Goal: Find specific page/section: Find specific page/section

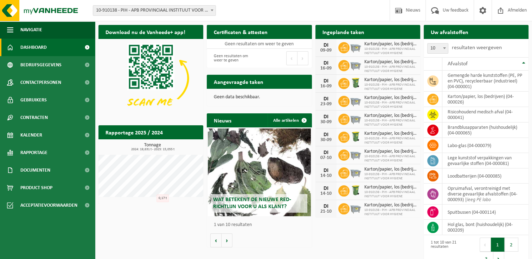
click at [141, 243] on div "Download nu de Vanheede+ app! Verberg Certificaten & attesten Bekijk uw certifi…" at bounding box center [313, 146] width 433 height 250
drag, startPoint x: 139, startPoint y: 220, endPoint x: 136, endPoint y: 210, distance: 10.2
click at [139, 220] on div "Download nu de Vanheede+ app! Verberg Certificaten & attesten Bekijk uw certifi…" at bounding box center [313, 146] width 433 height 250
click at [35, 138] on span "Kalender" at bounding box center [31, 135] width 22 height 18
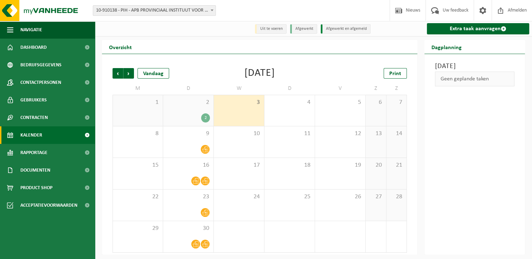
click at [196, 112] on div "2 2" at bounding box center [188, 110] width 50 height 31
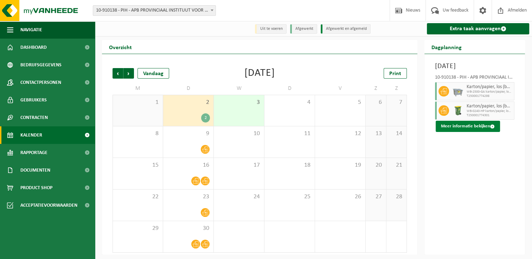
click at [469, 132] on button "Meer informatie bekijken" at bounding box center [467, 126] width 64 height 11
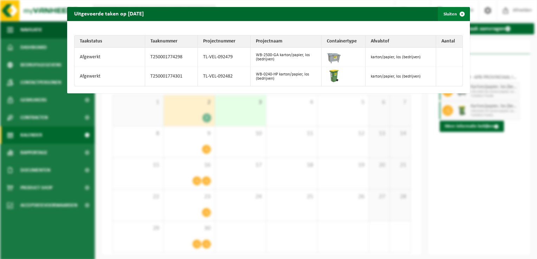
click at [455, 15] on span "button" at bounding box center [462, 14] width 14 height 14
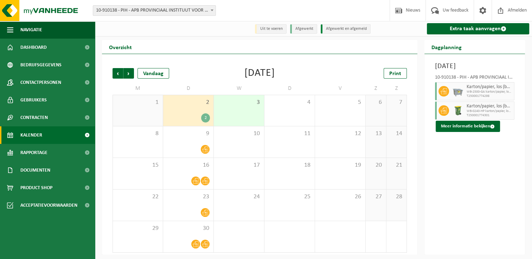
click at [267, 66] on div "Vorige Volgende Vandaag September 2025 Print M D W D V Z Z 1 2 2 3 4 5 6 7 8 9 …" at bounding box center [259, 160] width 301 height 199
click at [244, 78] on div "September 2025" at bounding box center [259, 73] width 31 height 11
click at [275, 71] on div "September 2025" at bounding box center [259, 73] width 31 height 11
click at [275, 79] on div "September 2025" at bounding box center [259, 73] width 31 height 11
click at [269, 74] on div "September 2025" at bounding box center [259, 73] width 31 height 11
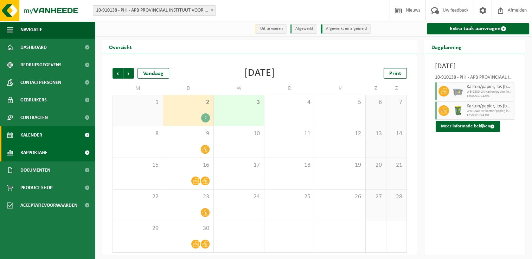
click at [39, 152] on span "Rapportage" at bounding box center [33, 153] width 27 height 18
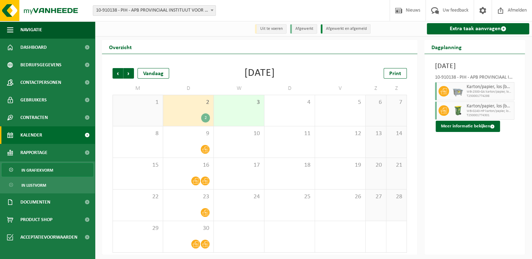
click at [44, 172] on span "In grafiekvorm" at bounding box center [37, 170] width 32 height 13
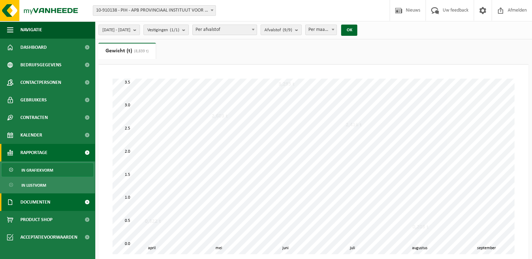
click at [46, 204] on span "Documenten" at bounding box center [35, 203] width 30 height 18
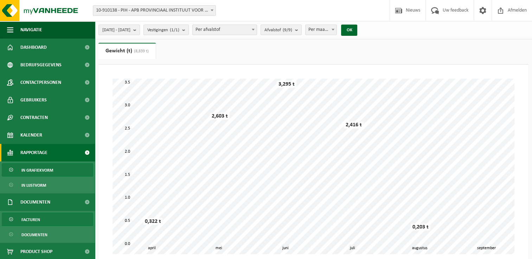
click at [45, 221] on link "Facturen" at bounding box center [47, 219] width 91 height 13
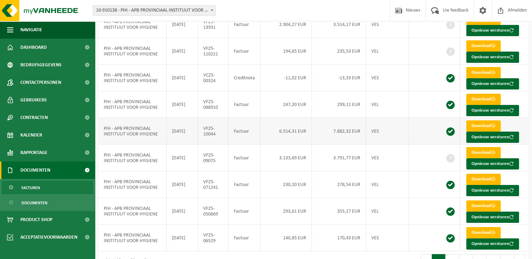
scroll to position [105, 0]
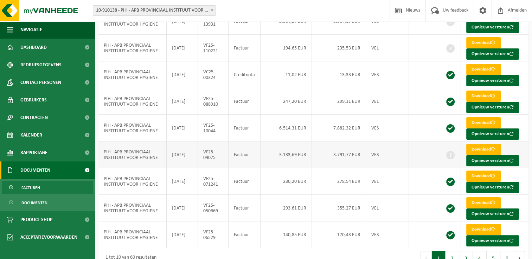
click at [300, 158] on td "3.133,69 EUR" at bounding box center [285, 155] width 51 height 27
drag, startPoint x: 300, startPoint y: 158, endPoint x: 285, endPoint y: 158, distance: 14.4
click at [285, 158] on td "3.133,69 EUR" at bounding box center [285, 155] width 51 height 27
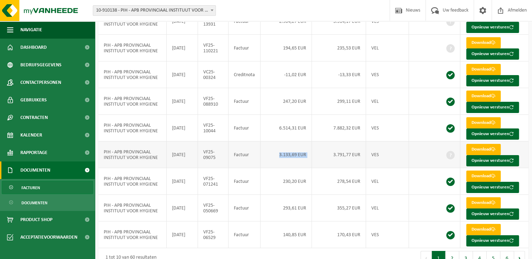
click at [275, 162] on td "3.133,69 EUR" at bounding box center [285, 155] width 51 height 27
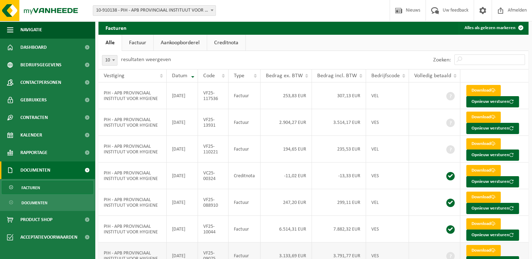
scroll to position [0, 0]
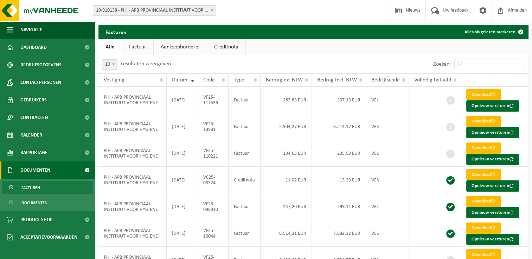
click at [286, 61] on div "10 25 50 100 10 resultaten weergeven" at bounding box center [205, 64] width 215 height 18
click at [282, 230] on td "6.514,31 EUR" at bounding box center [285, 233] width 51 height 27
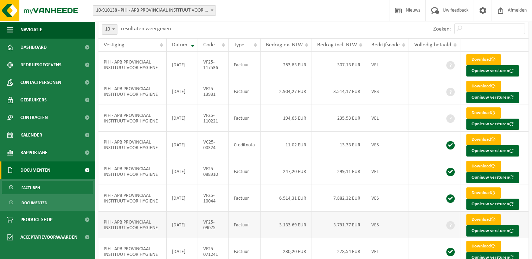
click at [214, 227] on td "VF25-09075" at bounding box center [213, 225] width 31 height 27
drag, startPoint x: 214, startPoint y: 227, endPoint x: 219, endPoint y: 229, distance: 5.7
click at [219, 231] on td "VF25-09075" at bounding box center [213, 225] width 31 height 27
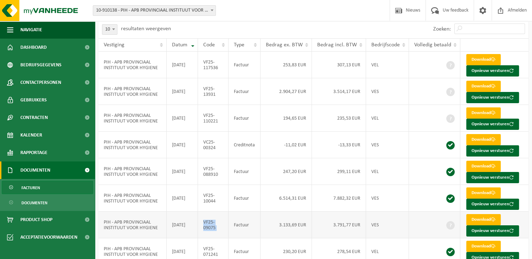
click at [219, 229] on td "VF25-09075" at bounding box center [213, 225] width 31 height 27
click at [275, 30] on div "10 25 50 100 10 resultaten weergeven" at bounding box center [205, 29] width 215 height 18
click at [269, 26] on div "10 25 50 100 10 resultaten weergeven" at bounding box center [205, 29] width 215 height 18
click at [257, 25] on div "10 25 50 100 10 resultaten weergeven" at bounding box center [205, 29] width 215 height 18
click at [271, 18] on div "Vestiging: 10-910138 - PIH - APB PROVINCIAAL INSTITUUT VOOR HYGIENE - ANTWERPEN…" at bounding box center [266, 10] width 532 height 21
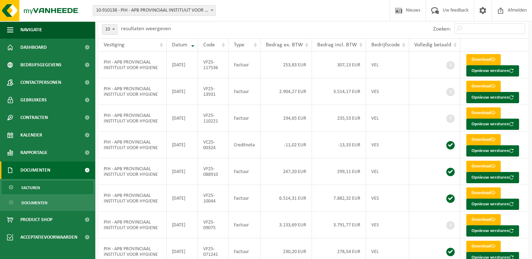
click at [296, 19] on div "Vestiging: 10-910138 - PIH - APB PROVINCIAAL INSTITUUT VOOR HYGIENE - ANTWERPEN…" at bounding box center [266, 10] width 532 height 21
click at [56, 47] on link "Dashboard" at bounding box center [47, 48] width 95 height 18
